Goal: Task Accomplishment & Management: Complete application form

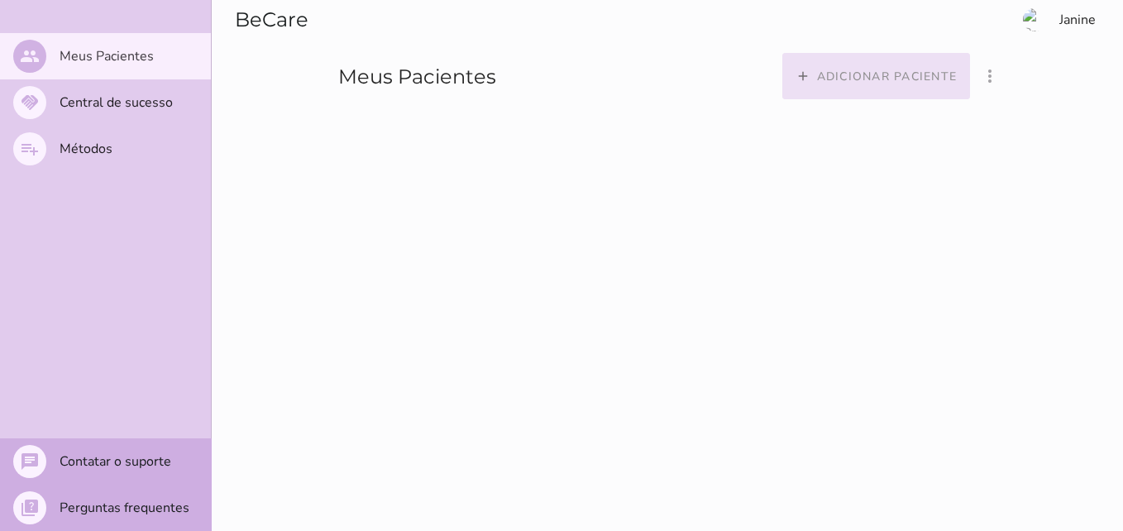
click at [881, 65] on button "add Adicionar paciente" at bounding box center [876, 76] width 189 height 46
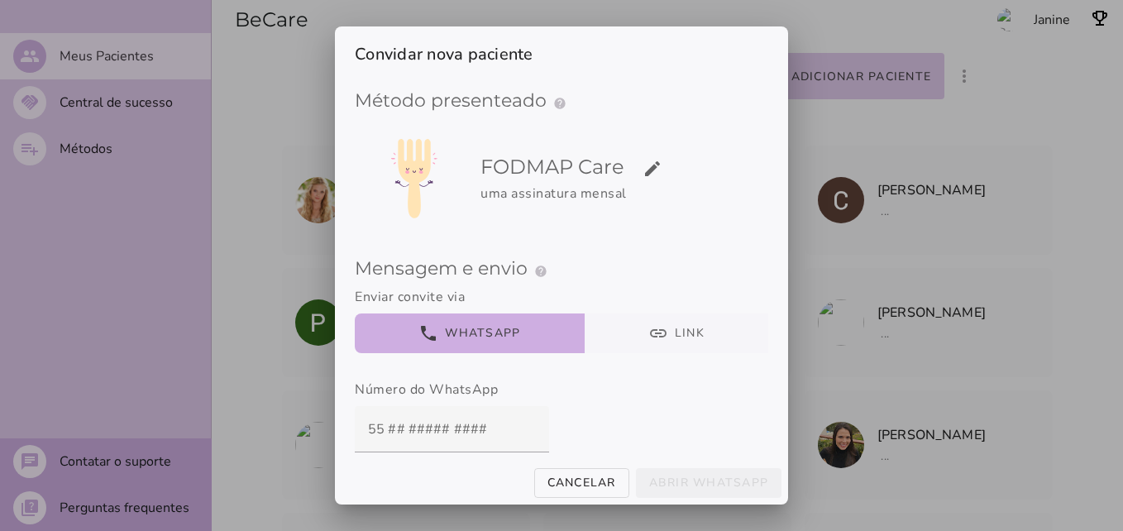
drag, startPoint x: 683, startPoint y: 342, endPoint x: 739, endPoint y: 357, distance: 58.2
click at [683, 342] on button "link Link" at bounding box center [677, 333] width 184 height 40
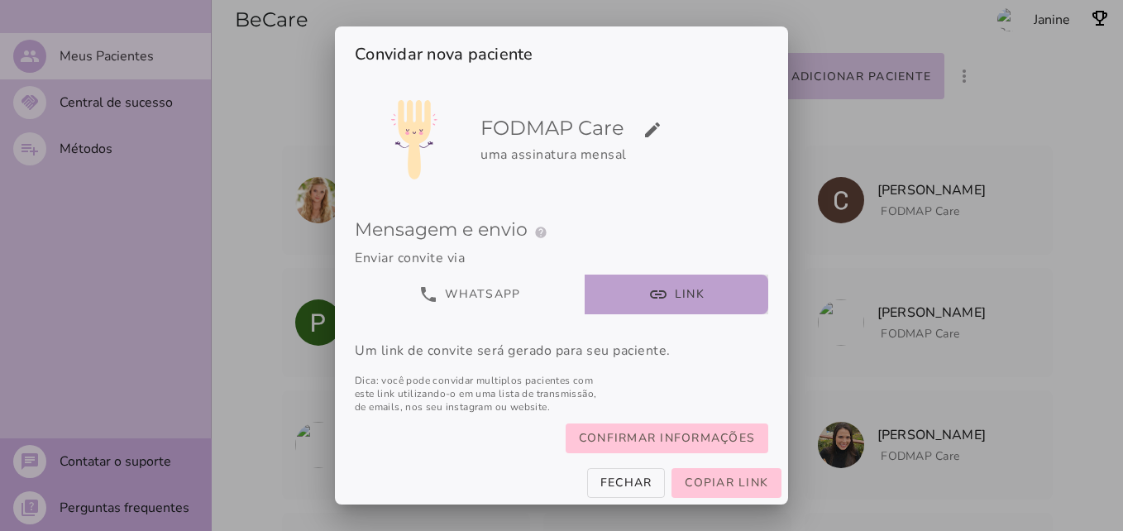
scroll to position [75, 0]
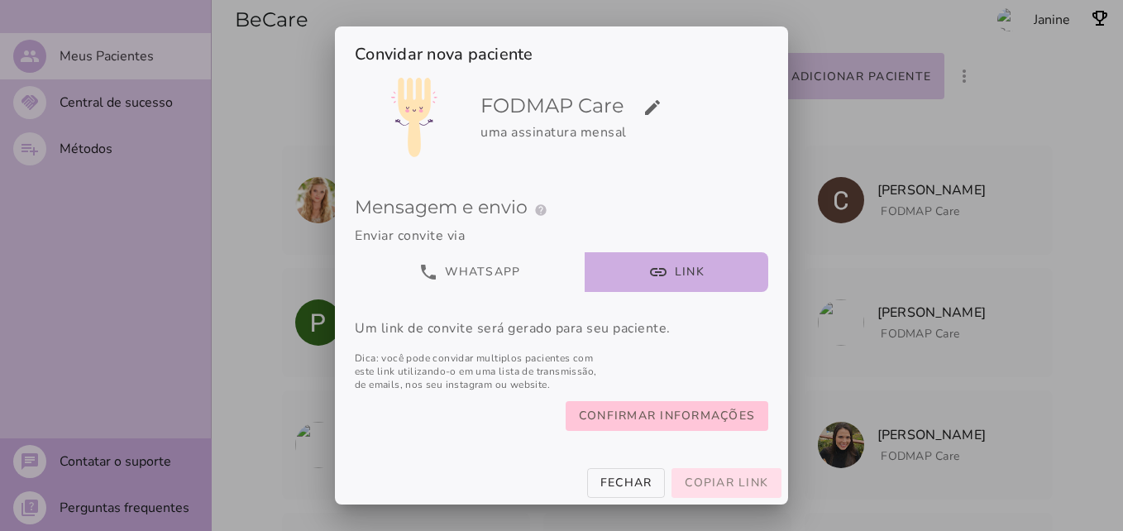
click at [722, 484] on span "Copiar link" at bounding box center [727, 483] width 84 height 16
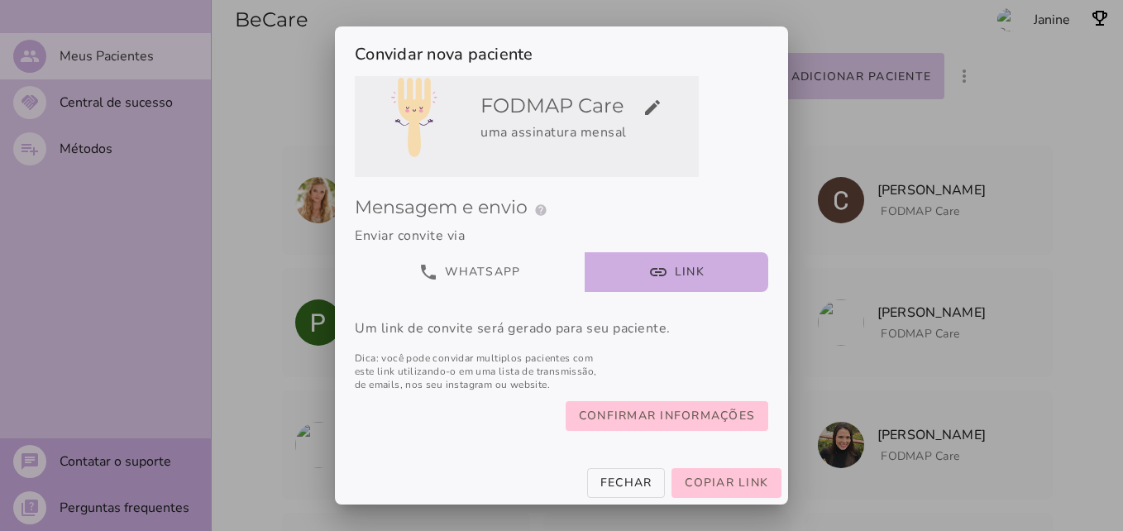
click at [618, 103] on h5 "FODMAP Care edit" at bounding box center [586, 106] width 212 height 26
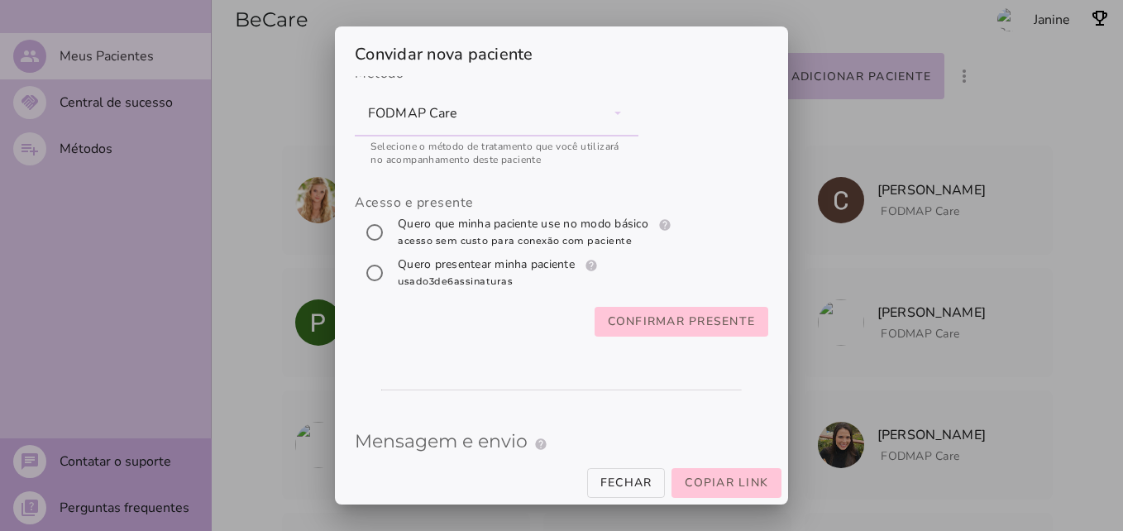
scroll to position [0, 0]
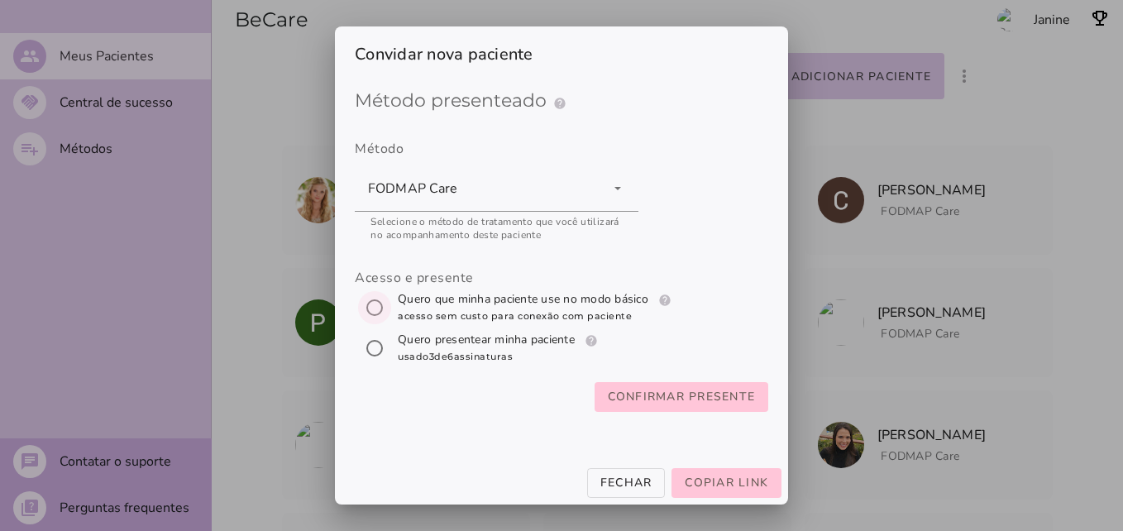
click at [365, 310] on input "[object Object]" at bounding box center [375, 308] width 40 height 40
radio input "****"
type mwc-radio "trial-extension"
click at [0, 0] on slot "Confirmar presente" at bounding box center [0, 0] width 0 height 0
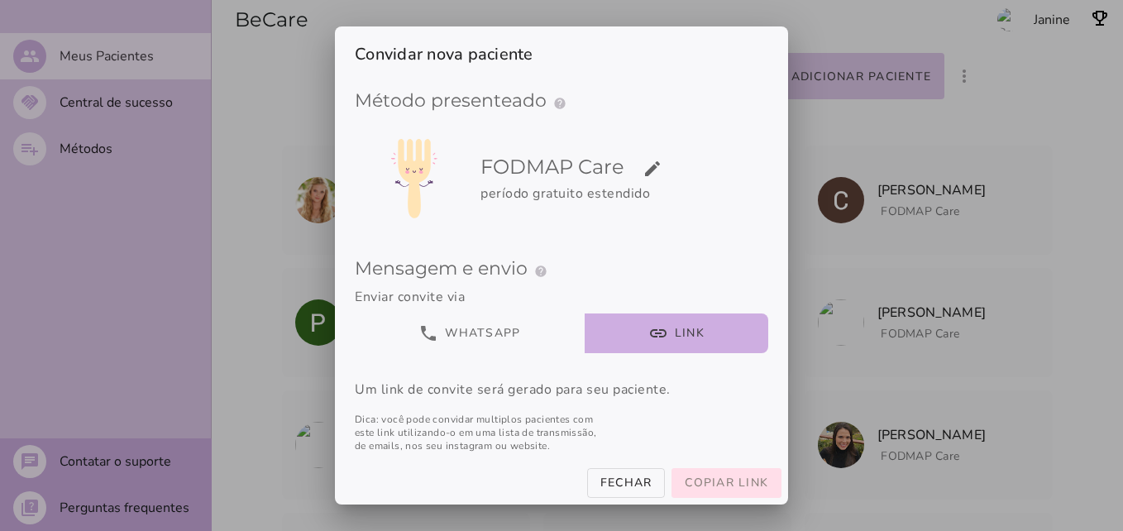
click at [727, 494] on button "Copiar link" at bounding box center [726, 483] width 110 height 30
